Goal: Transaction & Acquisition: Purchase product/service

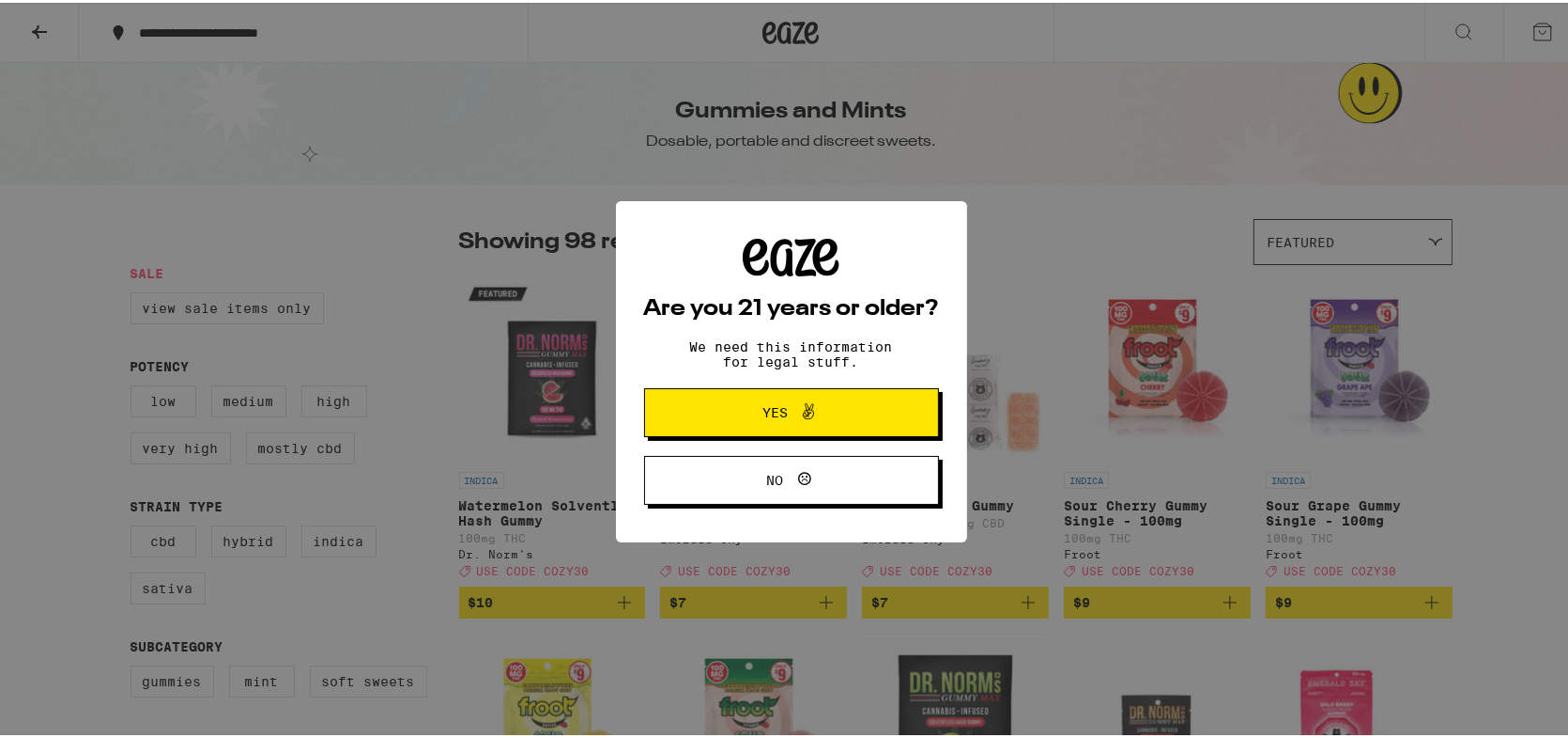
click at [720, 422] on span "Yes" at bounding box center [791, 409] width 142 height 24
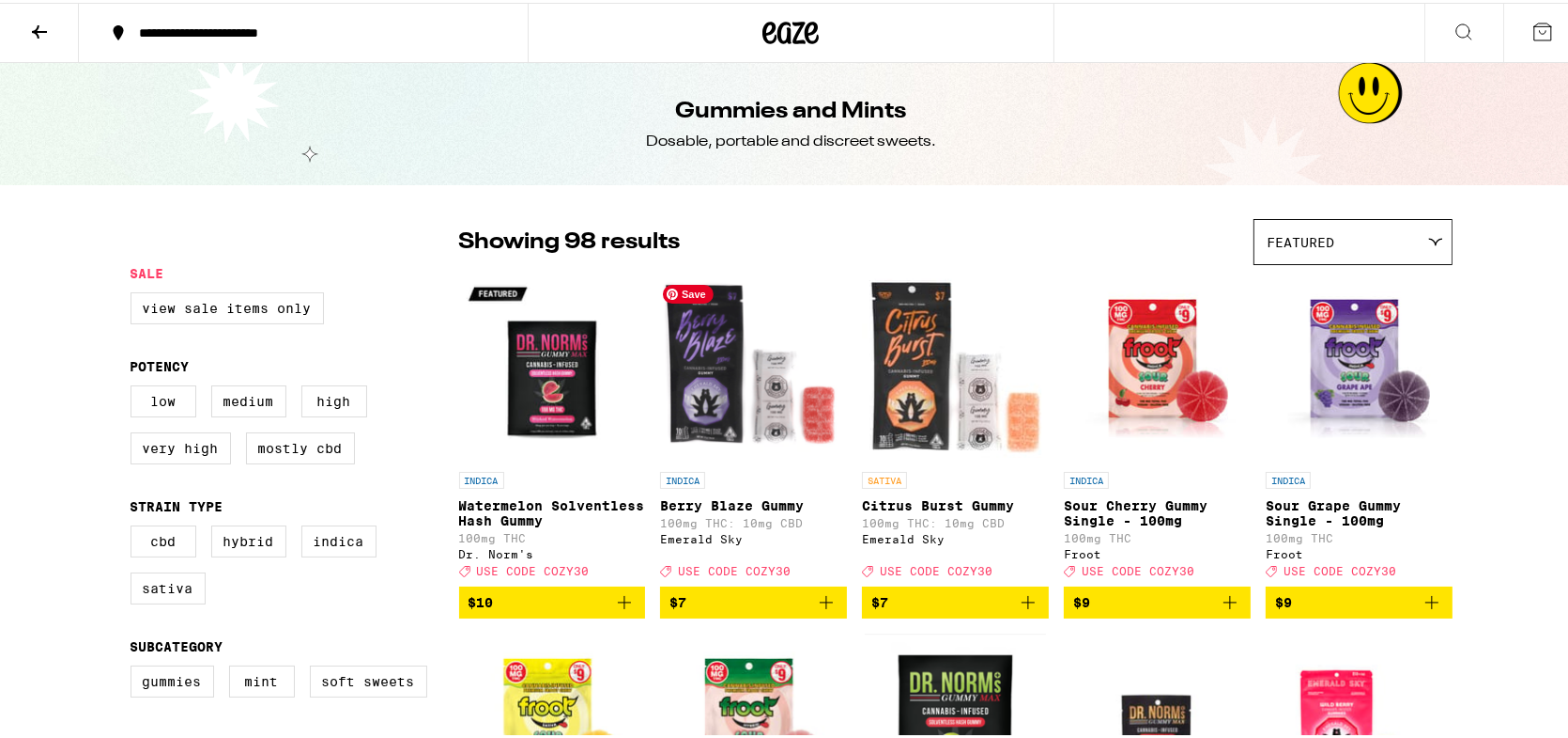
click at [703, 423] on img "Open page for Berry Blaze Gummy from Emerald Sky" at bounding box center [753, 365] width 187 height 188
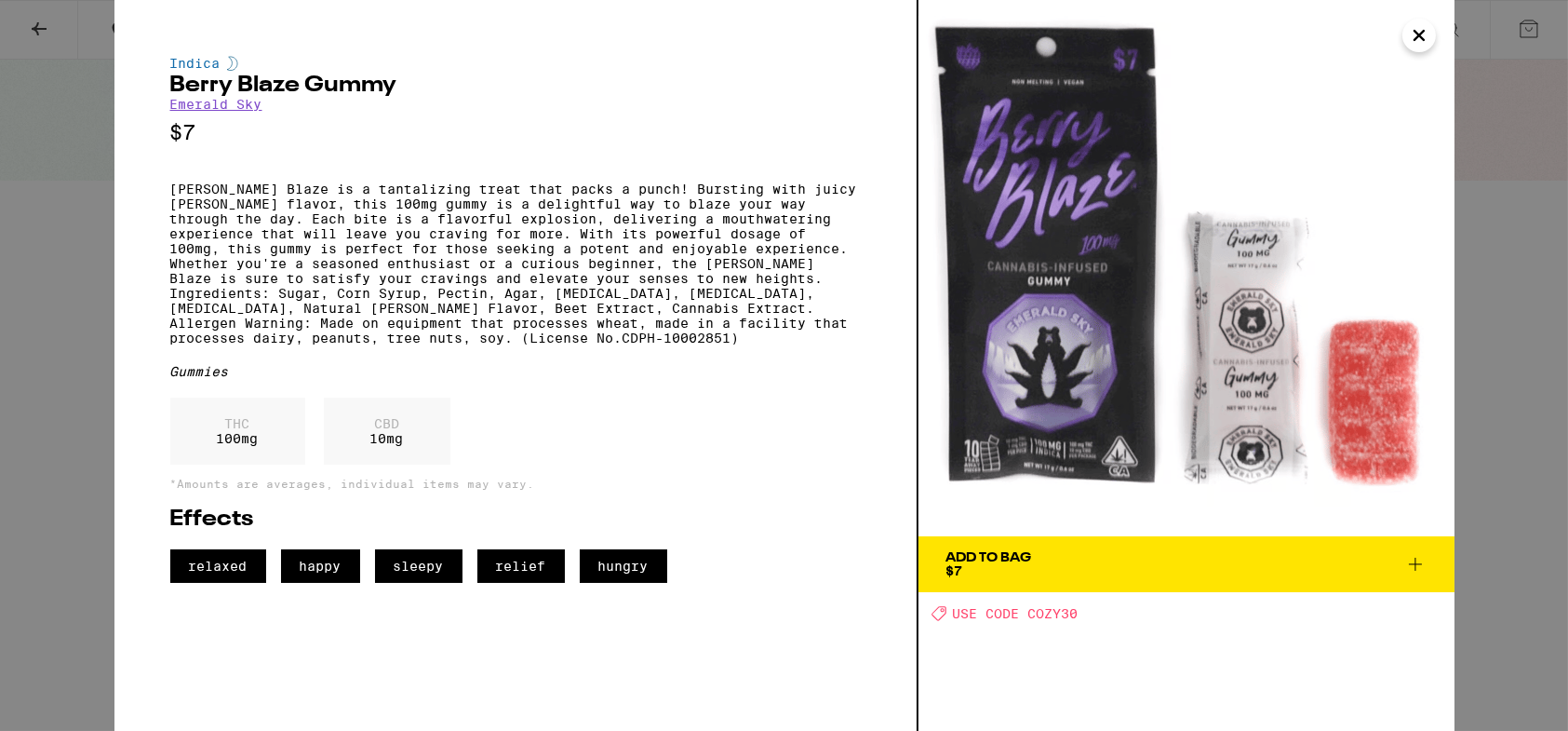
click at [250, 431] on p "THC" at bounding box center [238, 424] width 42 height 15
click at [235, 464] on div "THC 100 mg" at bounding box center [238, 431] width 135 height 67
click at [429, 582] on span "sleepy" at bounding box center [418, 565] width 87 height 34
click at [252, 464] on div "THC 100 mg" at bounding box center [238, 431] width 135 height 67
click at [1415, 42] on icon "Close" at bounding box center [1418, 35] width 22 height 28
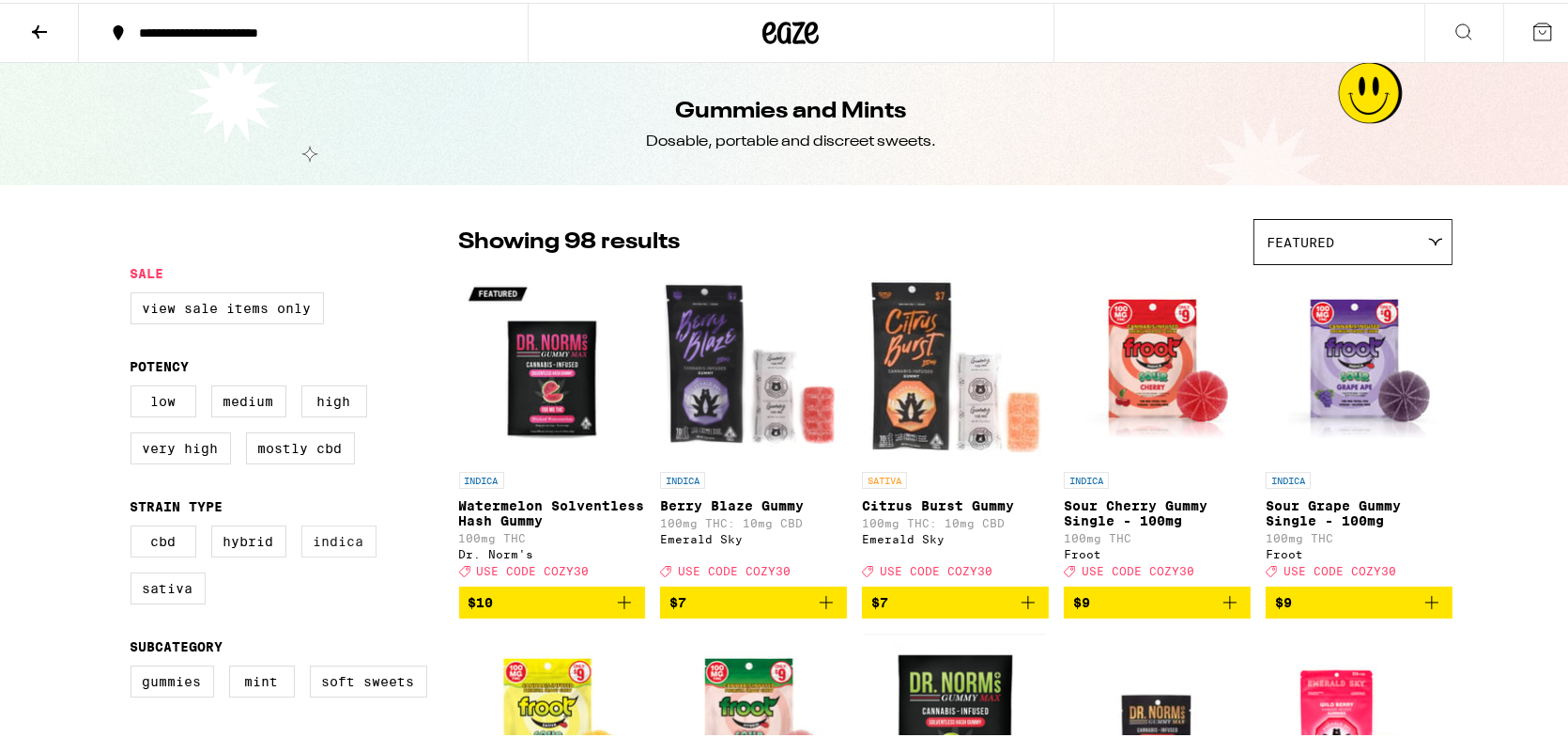
click at [327, 554] on label "Indica" at bounding box center [339, 538] width 75 height 32
click at [136, 526] on input "Indica" at bounding box center [135, 525] width 1 height 1
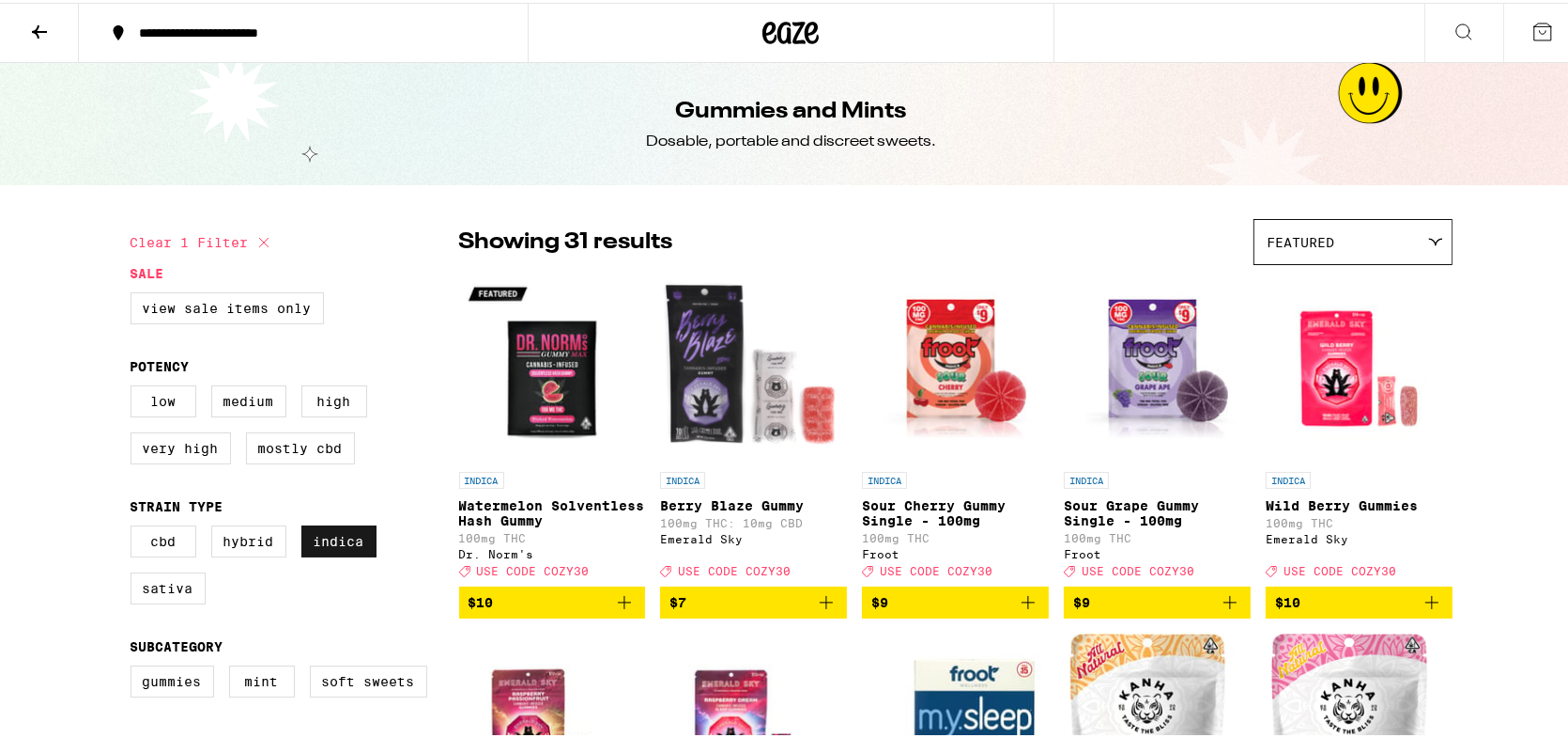
click at [327, 554] on label "Indica" at bounding box center [339, 538] width 75 height 32
click at [136, 526] on input "Indica" at bounding box center [135, 525] width 1 height 1
checkbox input "false"
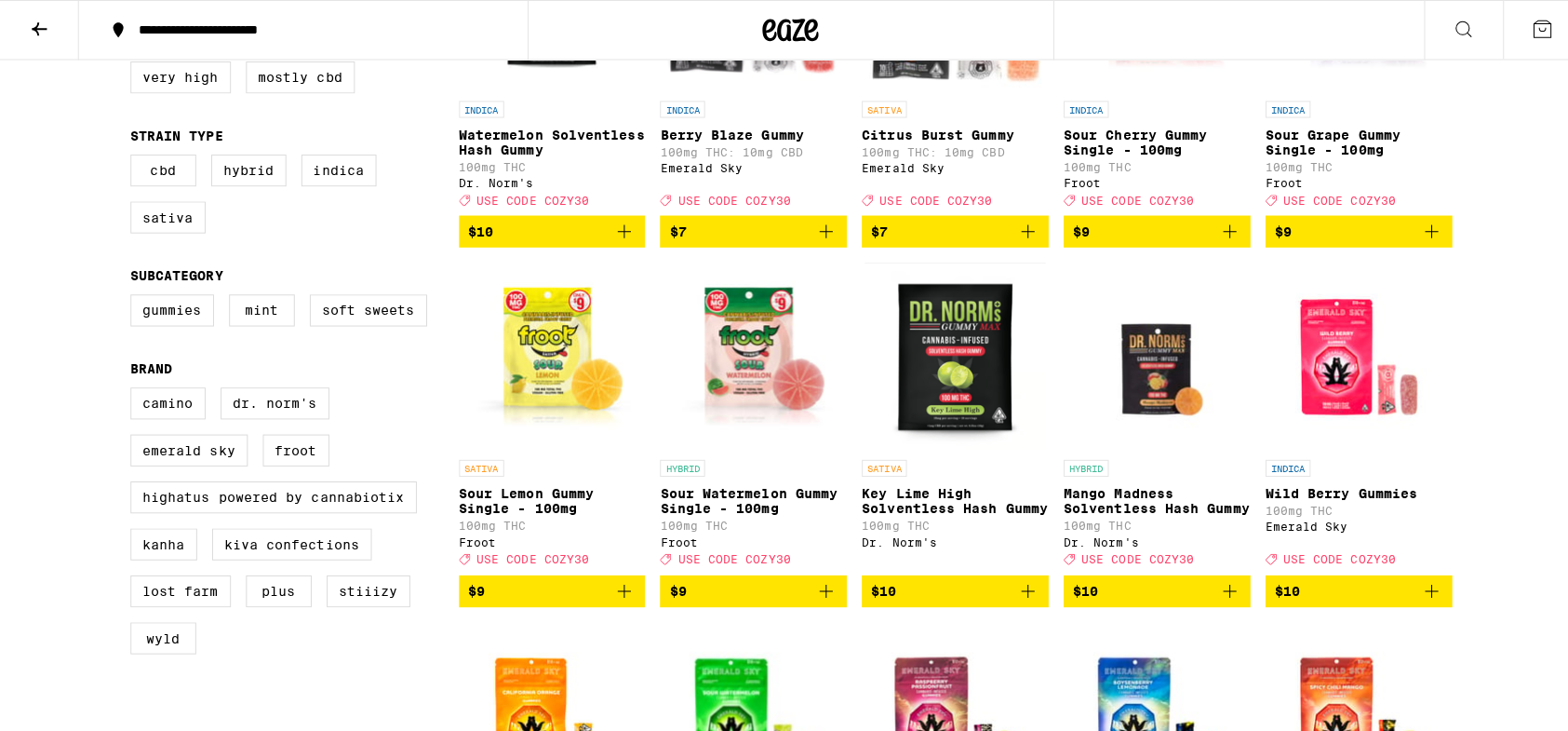
scroll to position [421, 0]
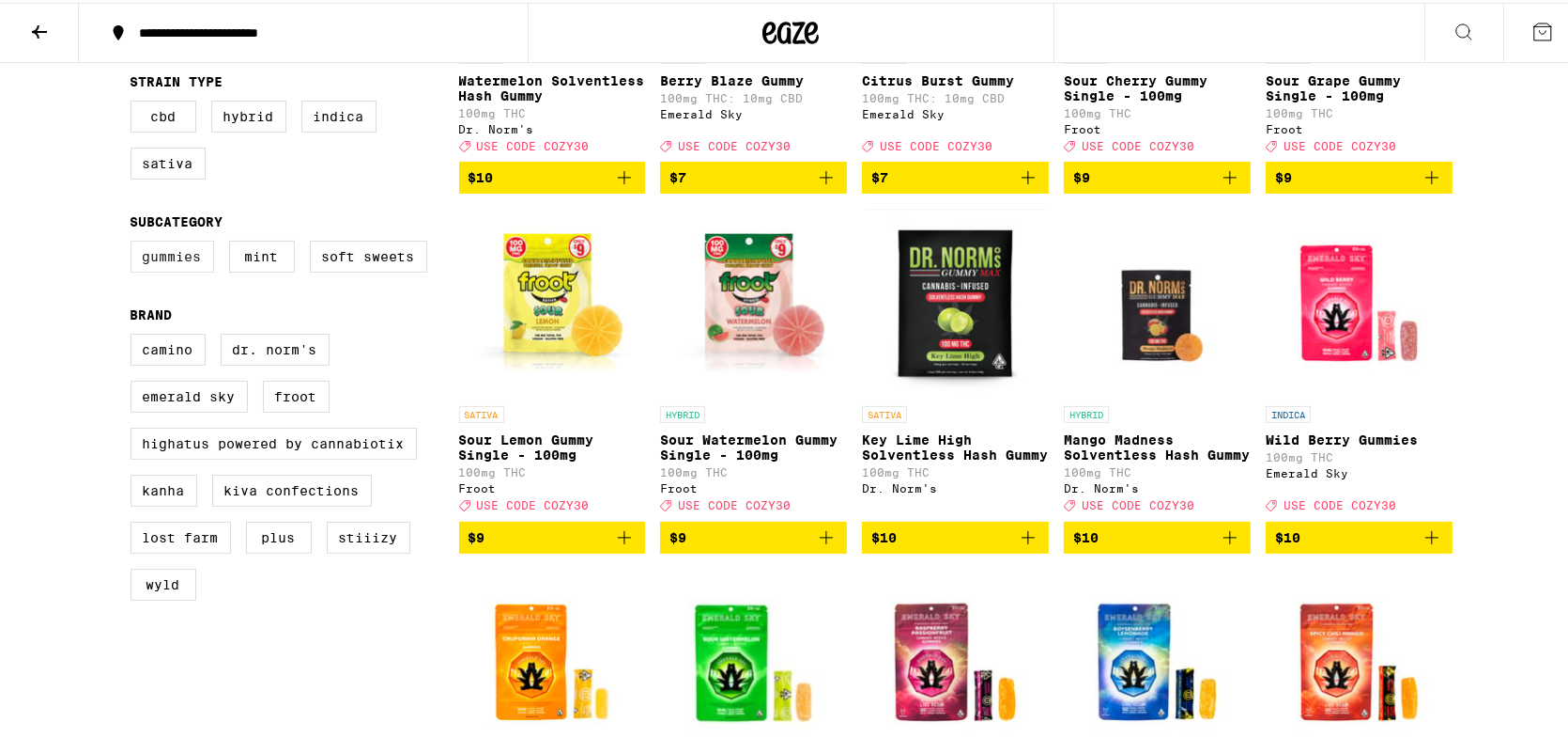
click at [165, 269] on label "Gummies" at bounding box center [172, 253] width 83 height 32
click at [136, 241] on input "Gummies" at bounding box center [135, 240] width 1 height 1
checkbox input "true"
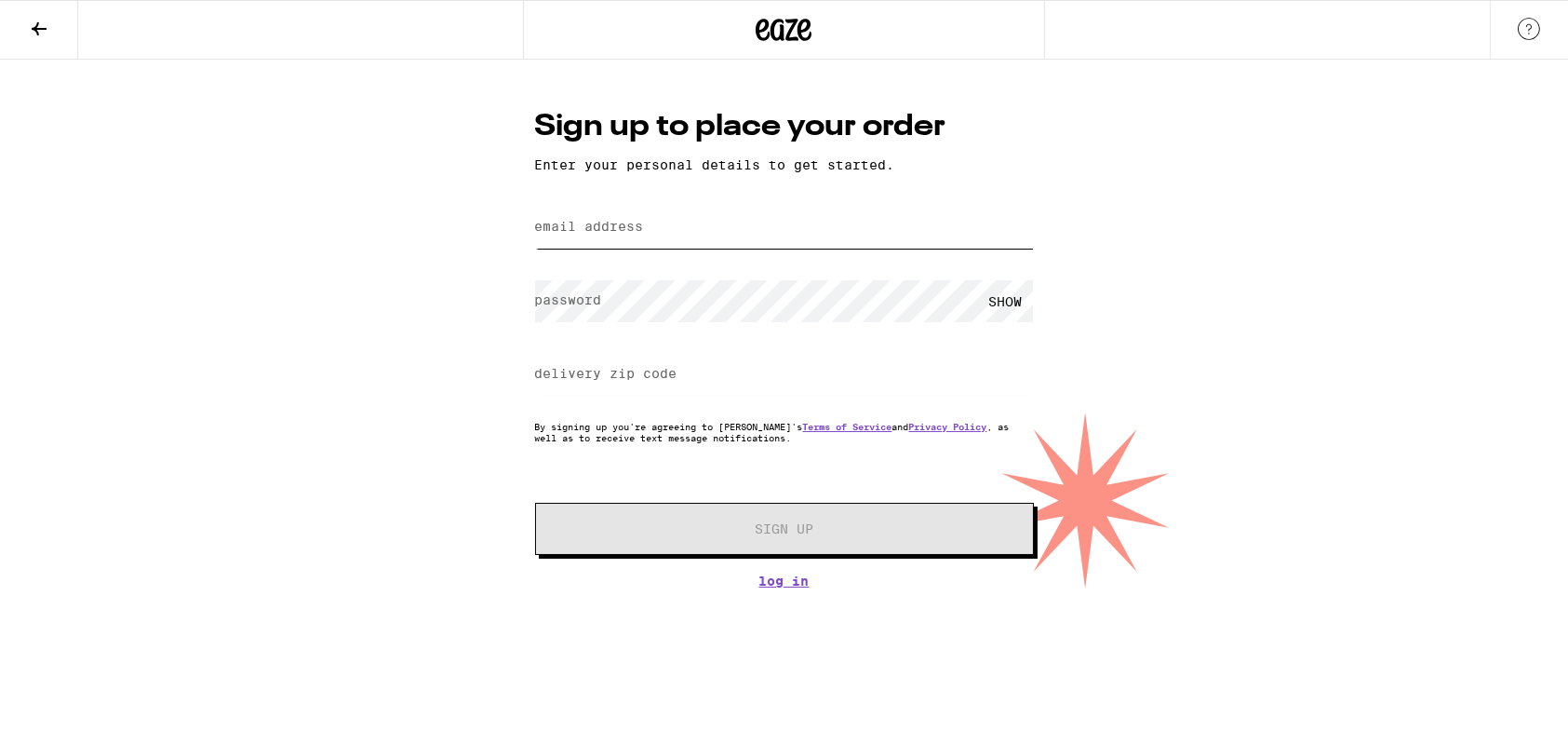
click at [605, 244] on input "email address" at bounding box center [784, 227] width 499 height 42
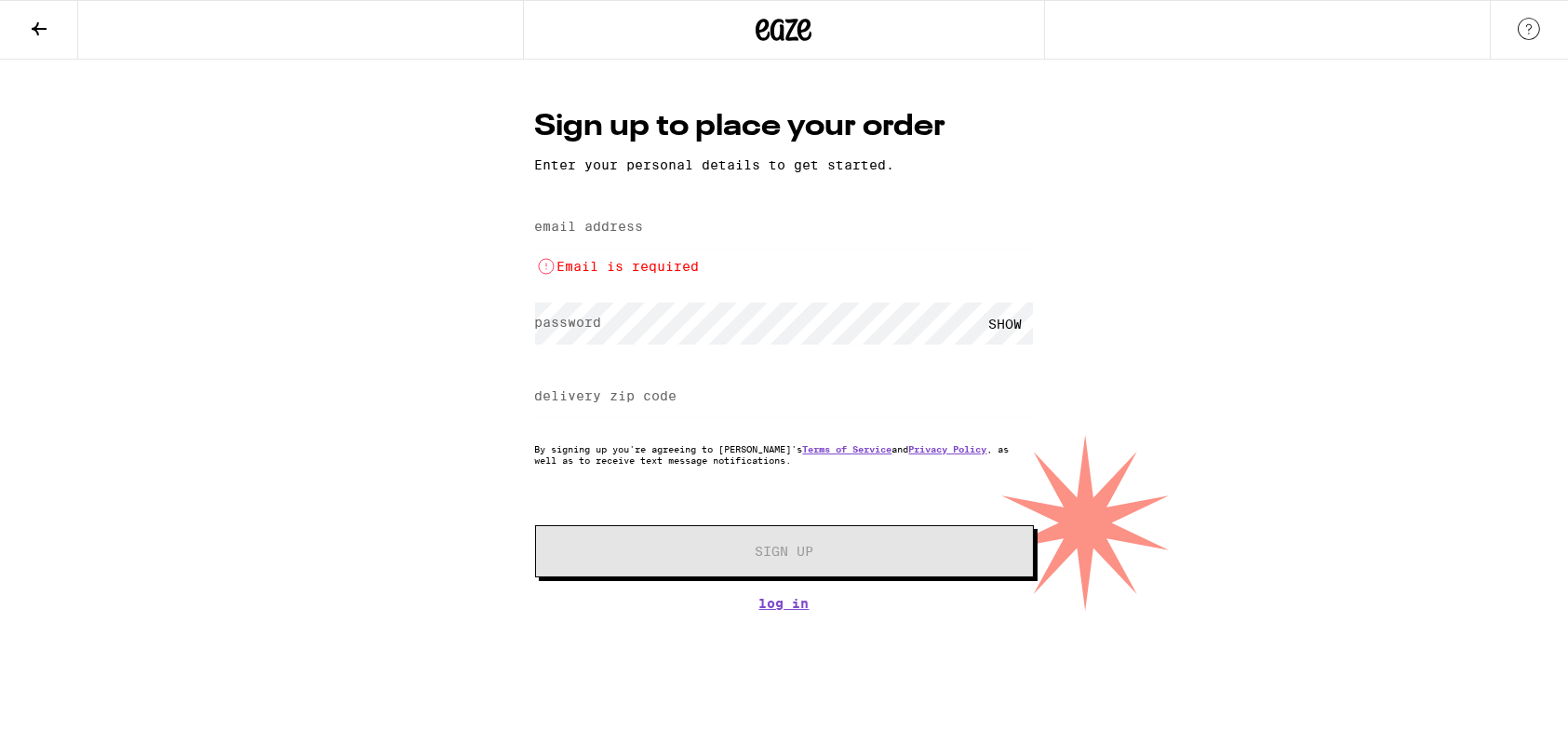
click at [47, 22] on icon at bounding box center [38, 28] width 22 height 22
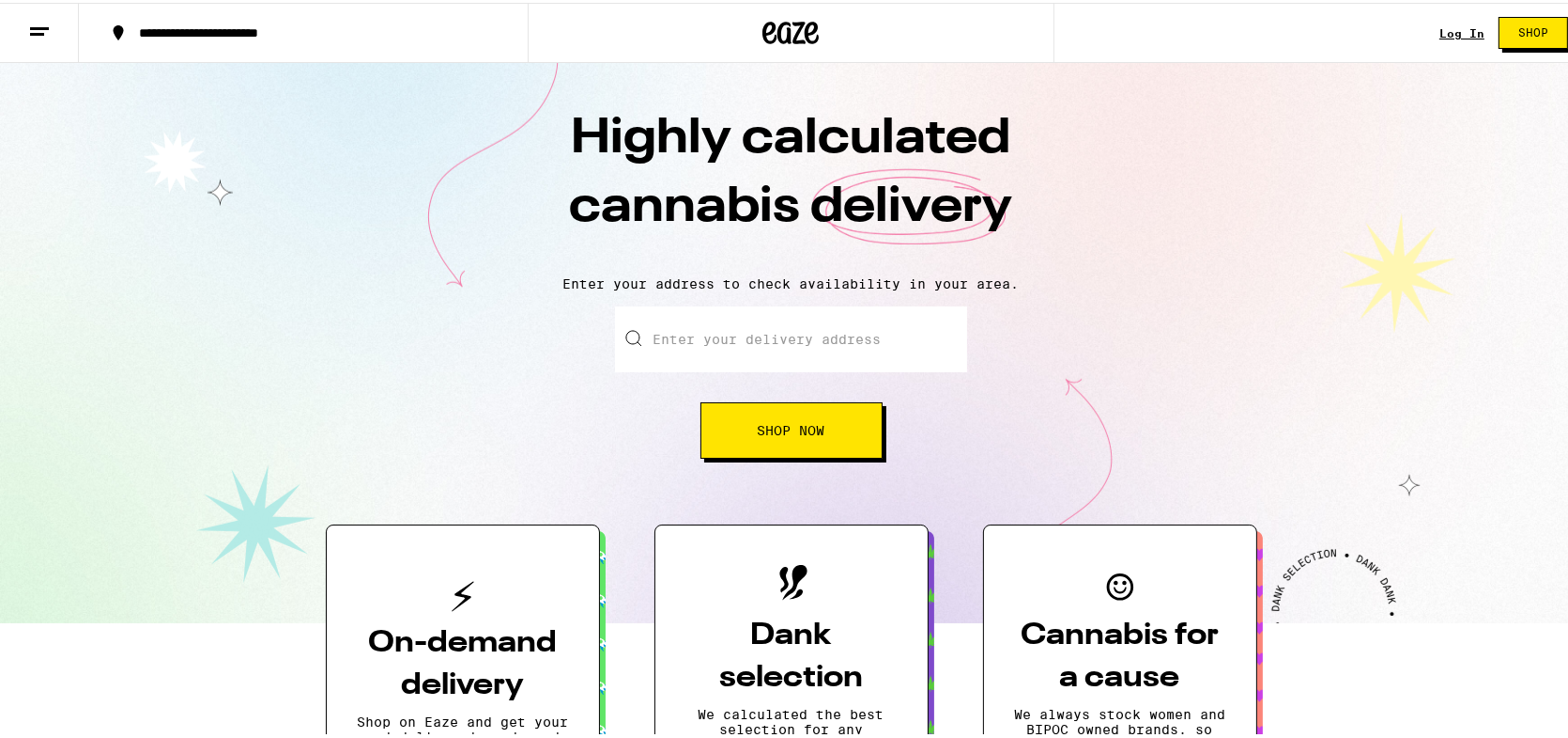
drag, startPoint x: 1578, startPoint y: 79, endPoint x: 831, endPoint y: 315, distance: 783.4
drag, startPoint x: 831, startPoint y: 315, endPoint x: 784, endPoint y: 354, distance: 61.1
click at [784, 354] on input "Enter your delivery address" at bounding box center [792, 336] width 352 height 66
click at [805, 347] on input "Enter your delivery address" at bounding box center [792, 336] width 352 height 66
type input "579 LLOYDS RD Unit 120B"
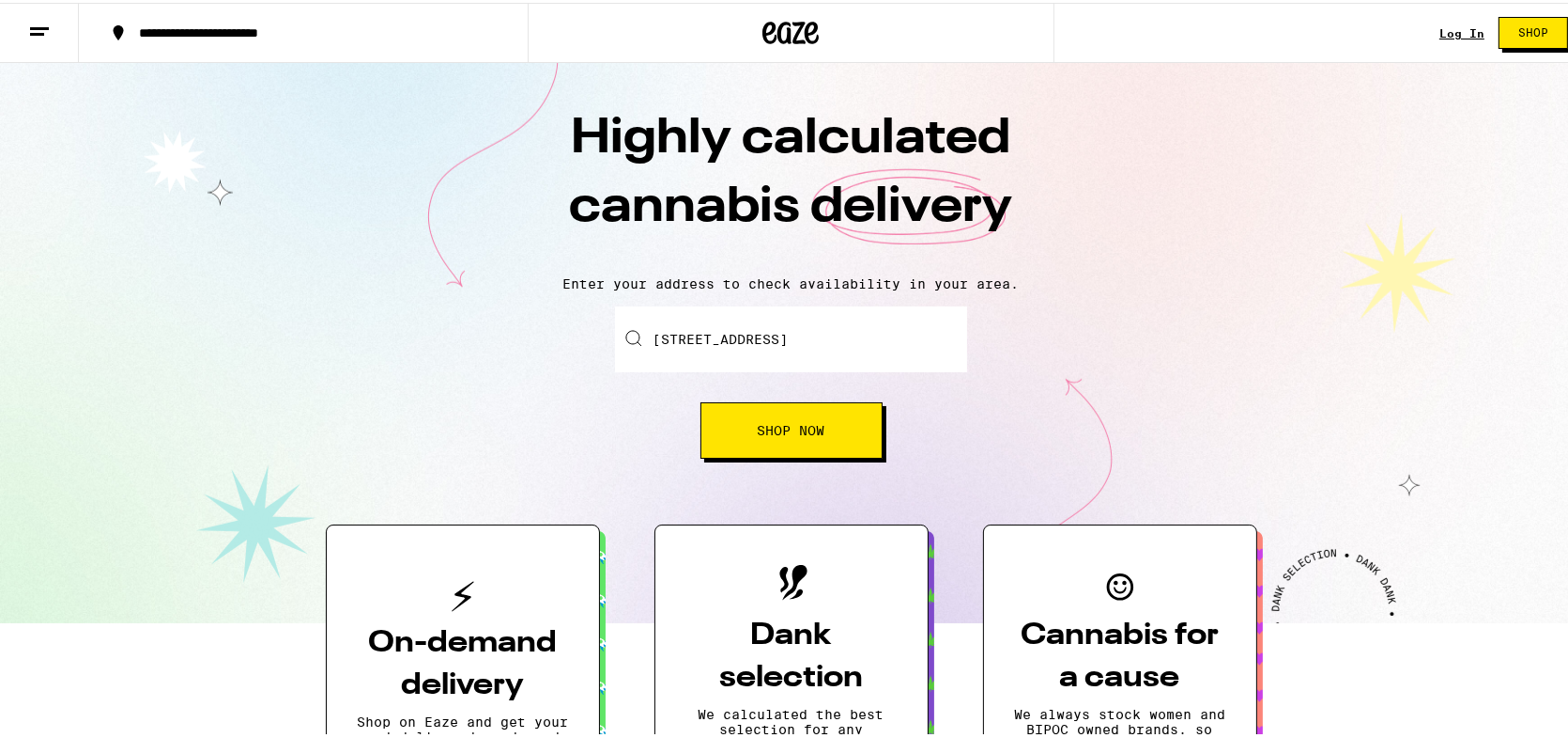
type input "120B"
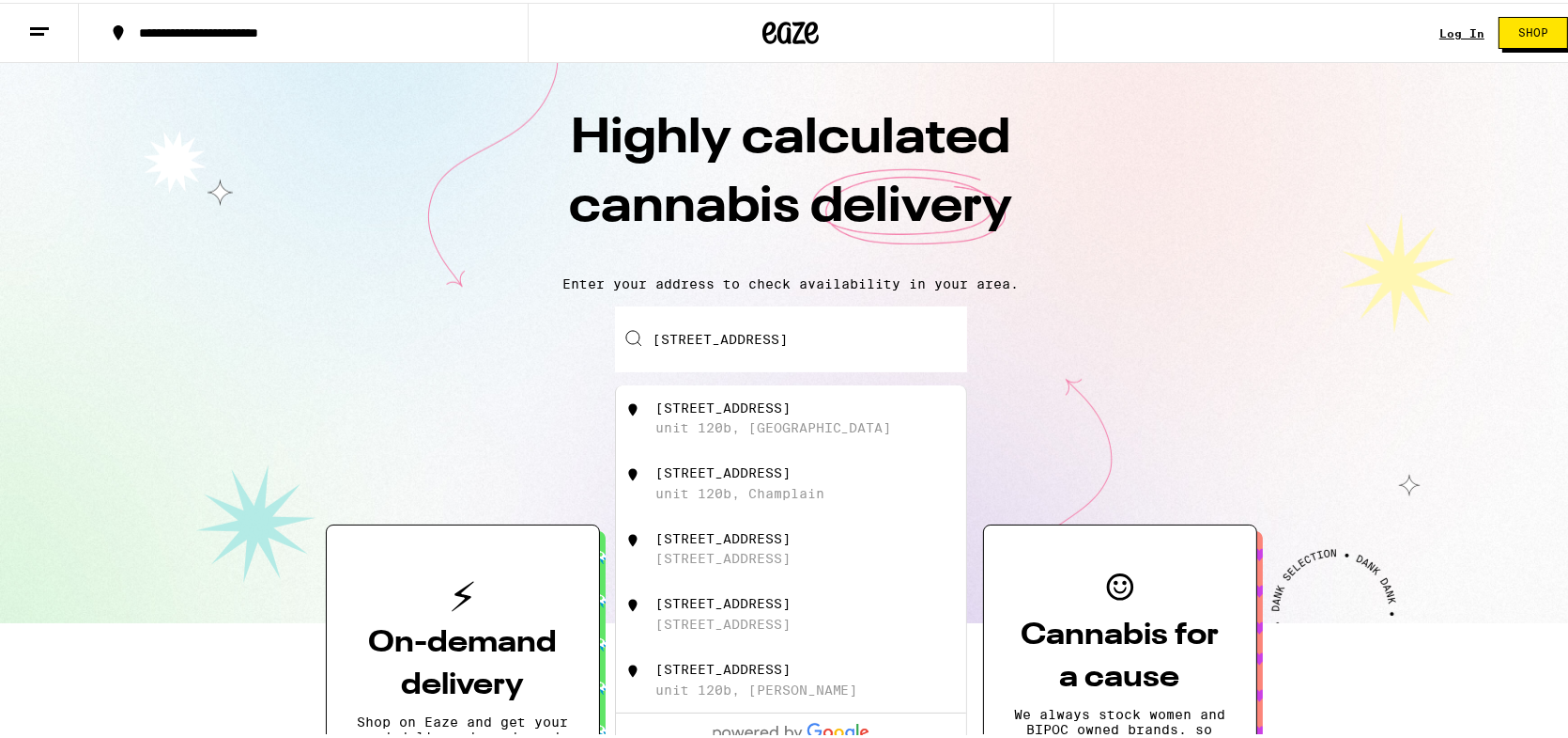
click at [805, 410] on div "579 Lloyd's Road unit 120b, Little Elm" at bounding box center [823, 415] width 335 height 36
type input "579 Lloyd's Road unit 120b, Little Elm, TX"
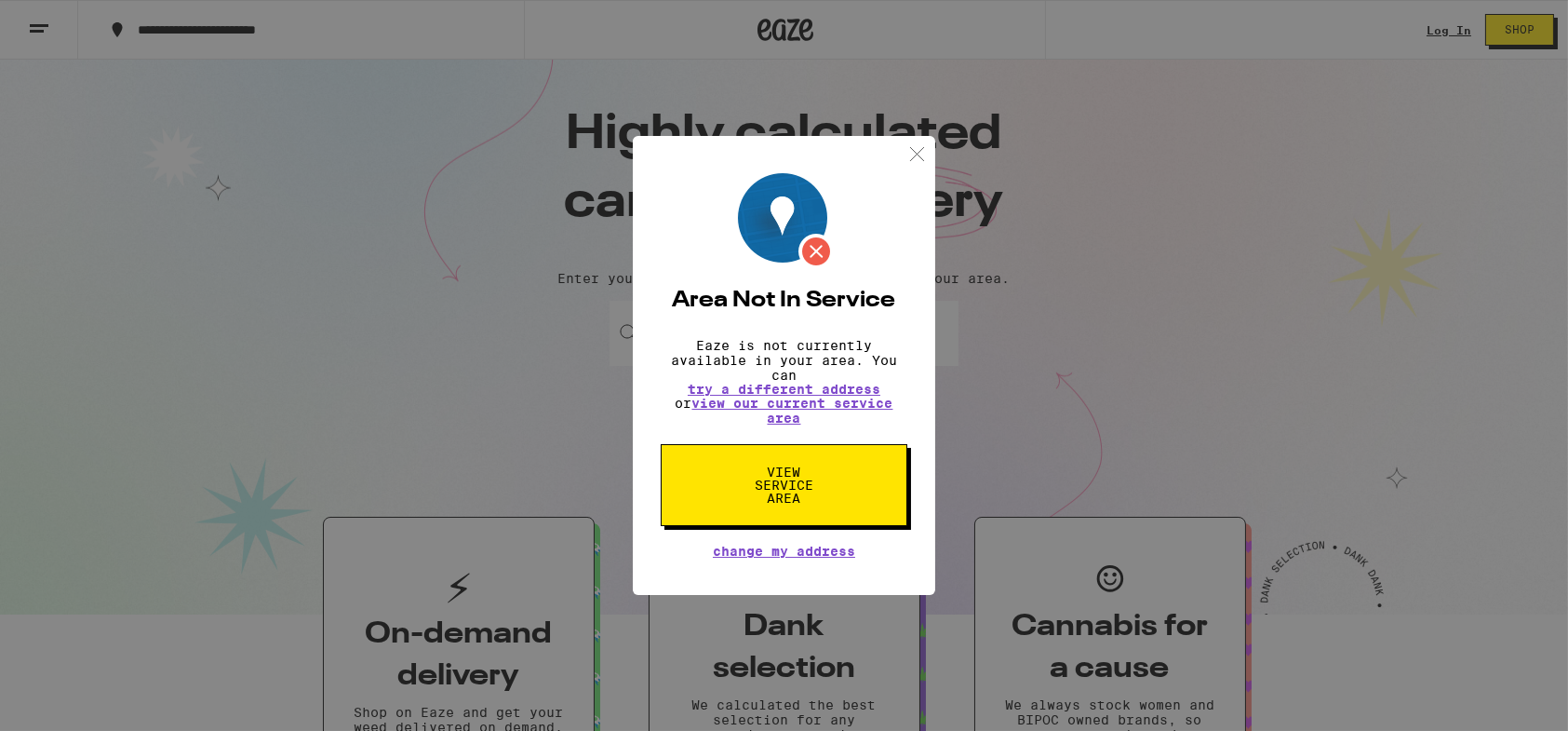
click at [910, 153] on img at bounding box center [917, 153] width 23 height 23
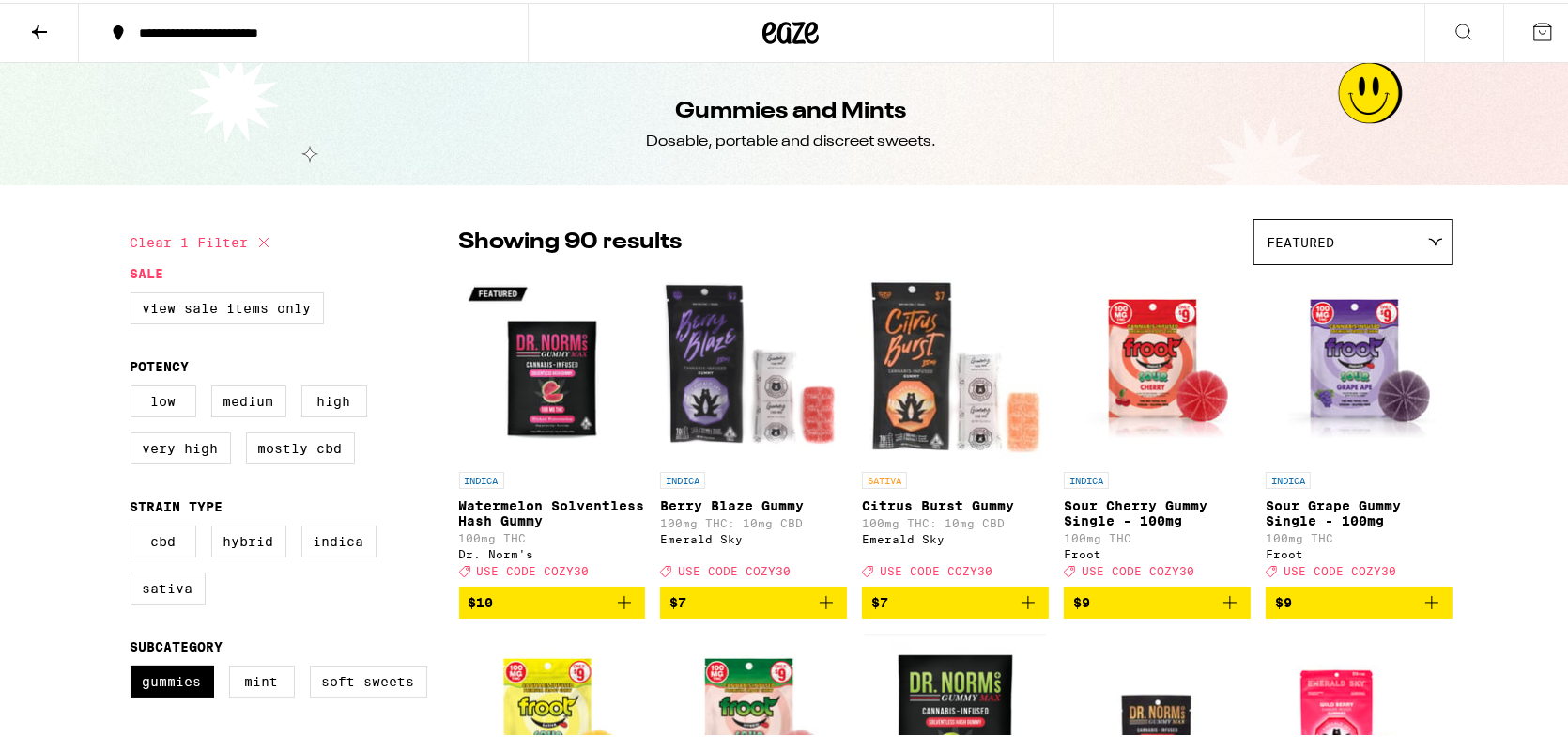
checkbox input "false"
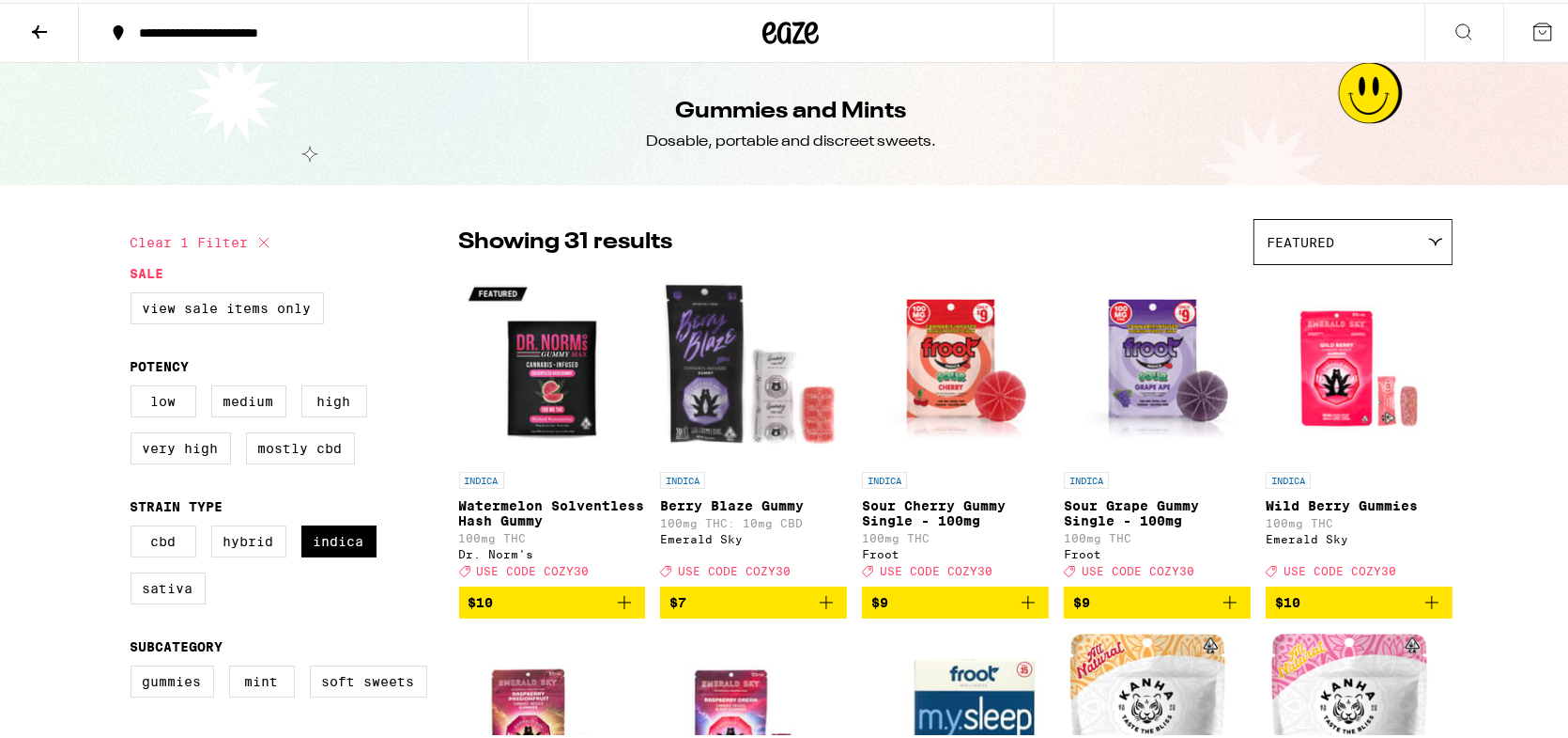
checkbox input "false"
